Goal: Navigation & Orientation: Find specific page/section

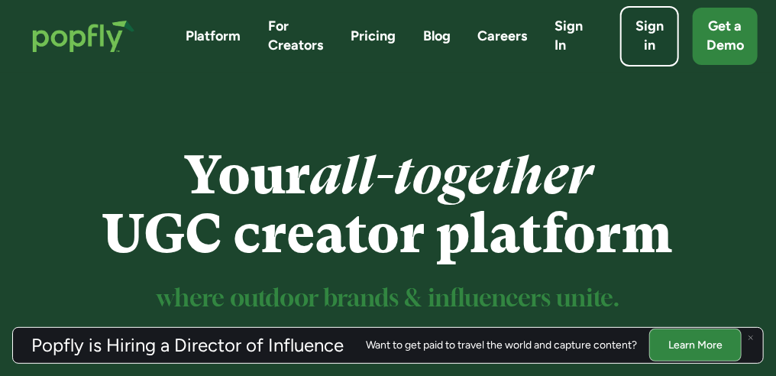
click at [378, 37] on link "Pricing" at bounding box center [372, 36] width 45 height 19
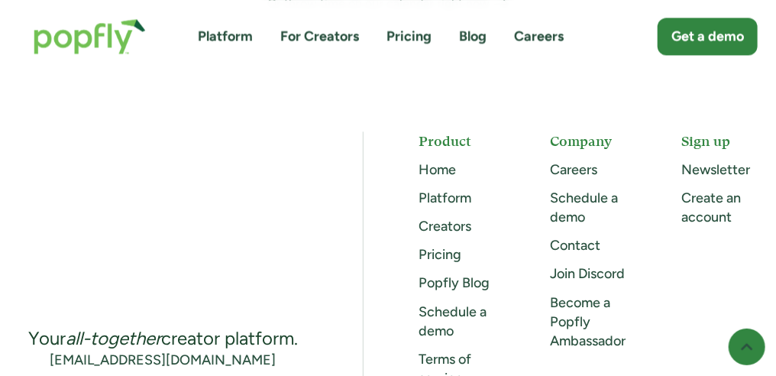
scroll to position [1297, 0]
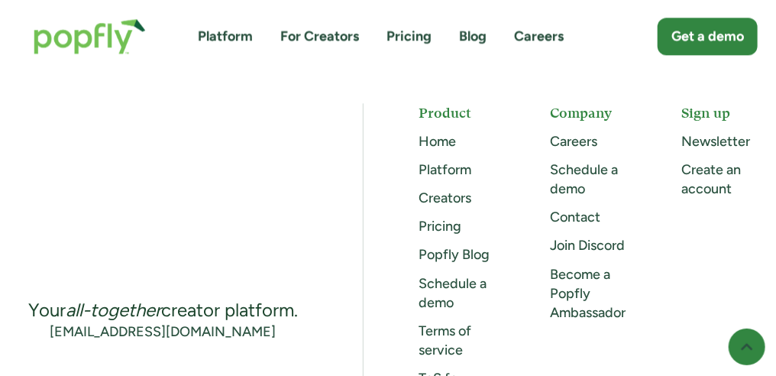
click at [576, 208] on link "Contact" at bounding box center [575, 216] width 50 height 17
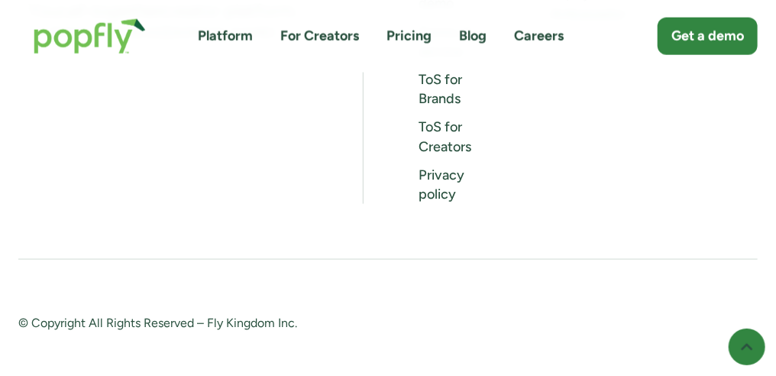
scroll to position [714, 0]
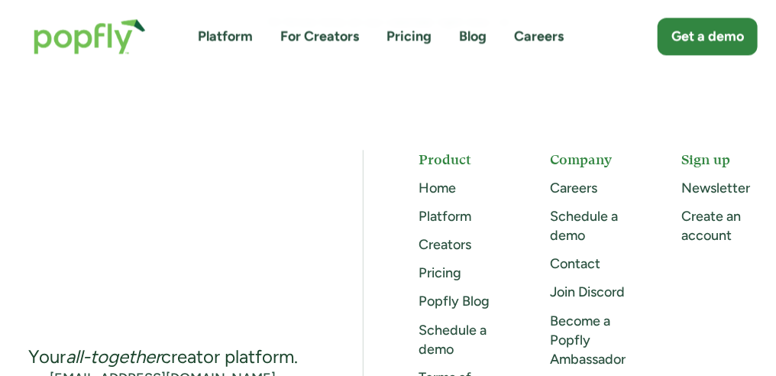
scroll to position [1221, 0]
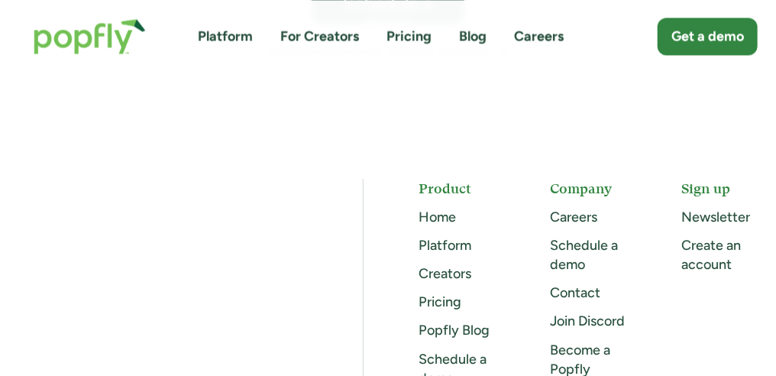
click at [456, 265] on link "Creators" at bounding box center [444, 273] width 53 height 17
